Goal: Transaction & Acquisition: Download file/media

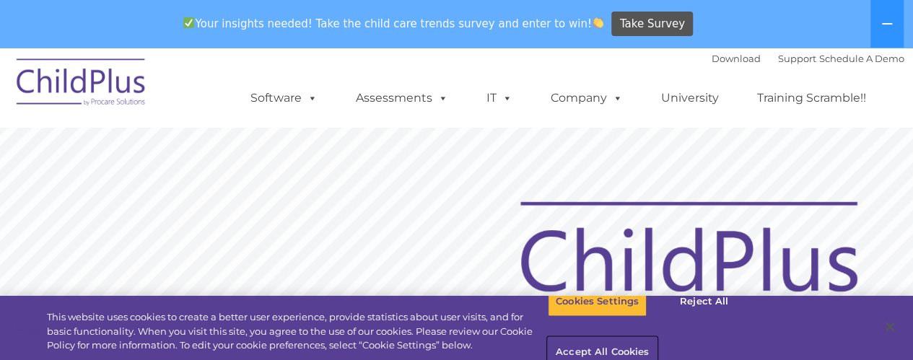
drag, startPoint x: 768, startPoint y: 323, endPoint x: 810, endPoint y: 313, distance: 42.9
click at [657, 338] on button "Accept All Cookies" at bounding box center [602, 353] width 109 height 30
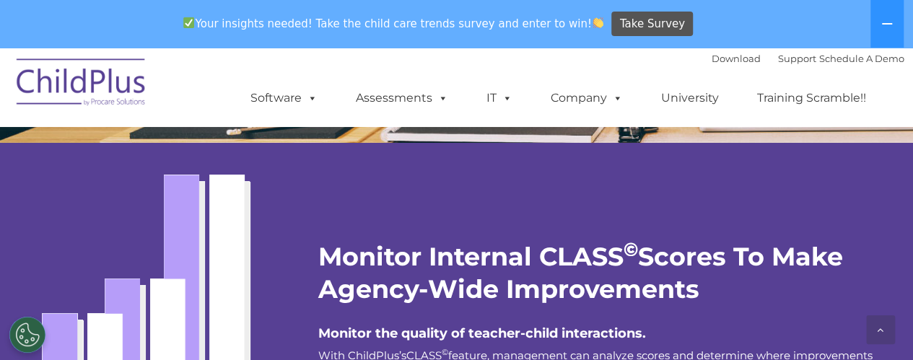
scroll to position [2518, 0]
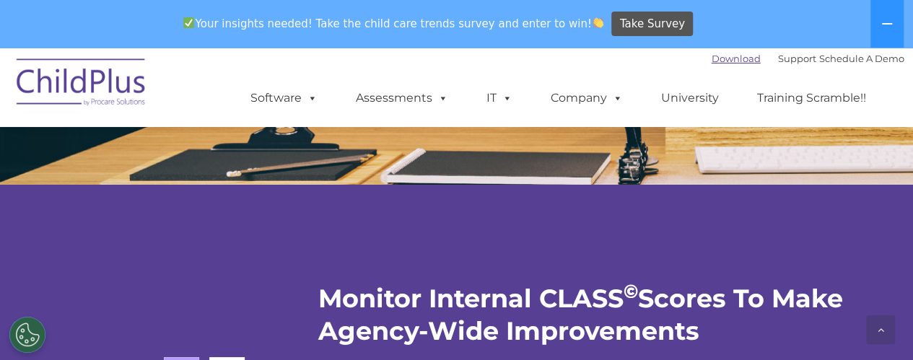
click at [723, 56] on link "Download" at bounding box center [736, 59] width 49 height 12
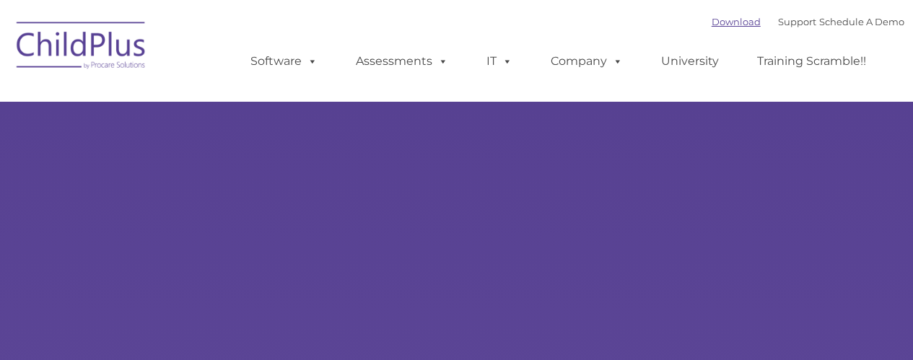
click at [718, 20] on link "Download" at bounding box center [736, 22] width 49 height 12
type input ""
select select "MEDIUM"
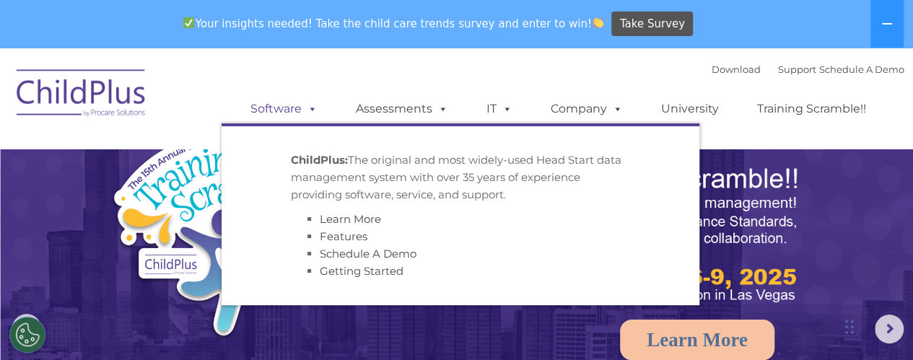
click at [269, 113] on link "Software" at bounding box center [284, 109] width 96 height 29
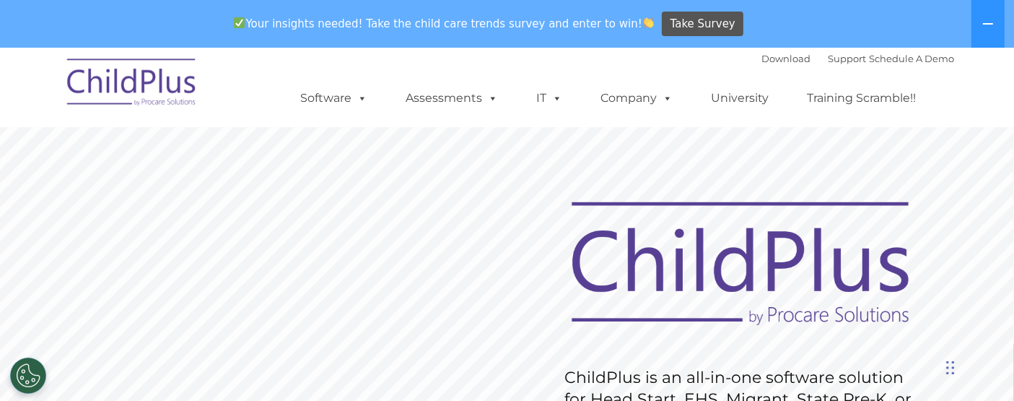
click at [913, 30] on div "Your insights needed! Take the child care trends survey and enter to win! Take …" at bounding box center [507, 24] width 1014 height 48
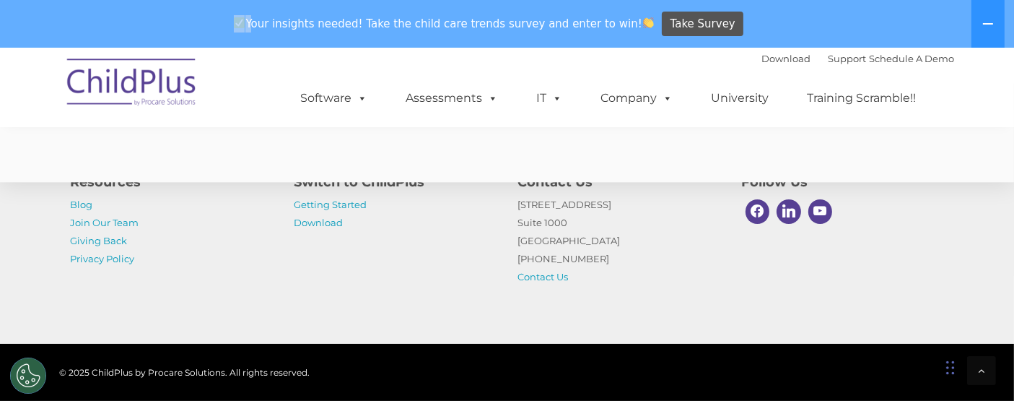
scroll to position [3733, 0]
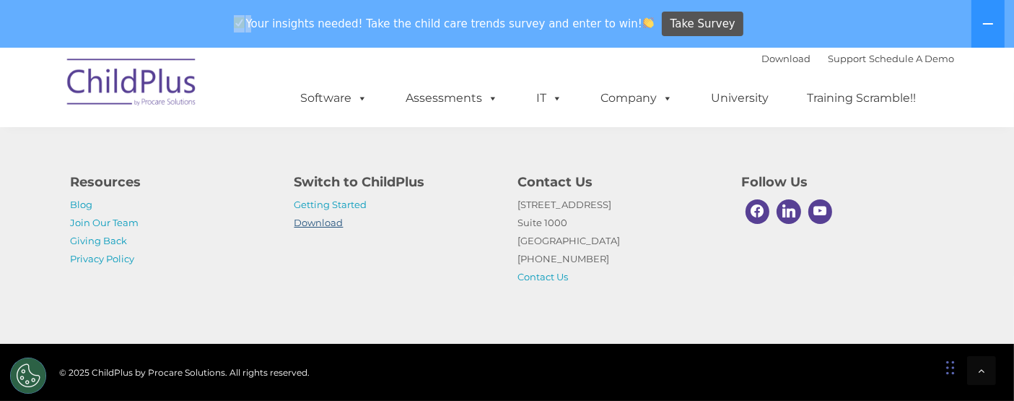
click at [319, 219] on link "Download" at bounding box center [319, 223] width 49 height 12
